Goal: Task Accomplishment & Management: Manage account settings

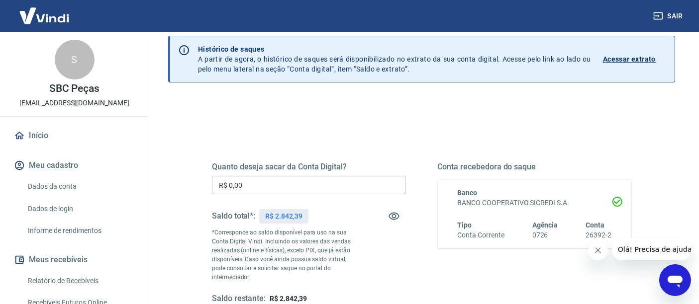
scroll to position [55, 0]
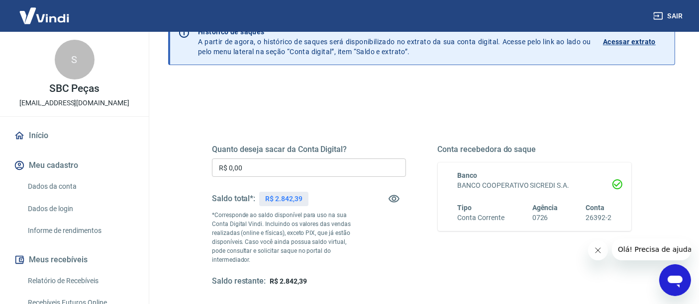
click at [603, 253] on button "Fechar mensagem da empresa" at bounding box center [598, 250] width 20 height 20
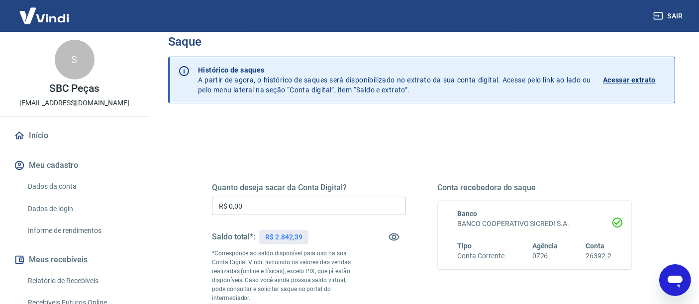
scroll to position [0, 0]
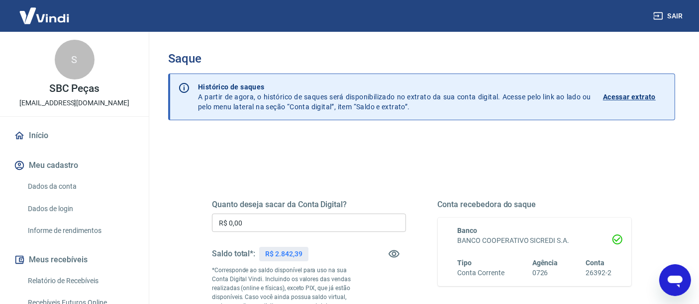
click at [622, 96] on p "Acessar extrato" at bounding box center [629, 97] width 53 height 10
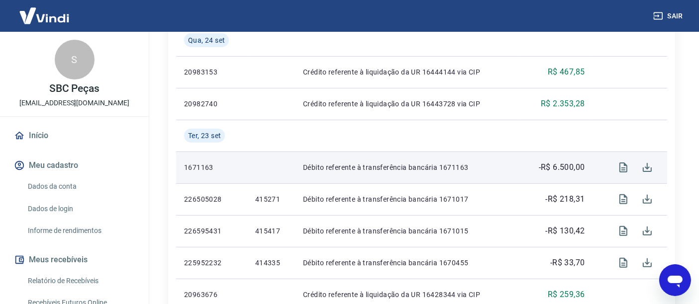
scroll to position [318, 0]
